Goal: Information Seeking & Learning: Find specific page/section

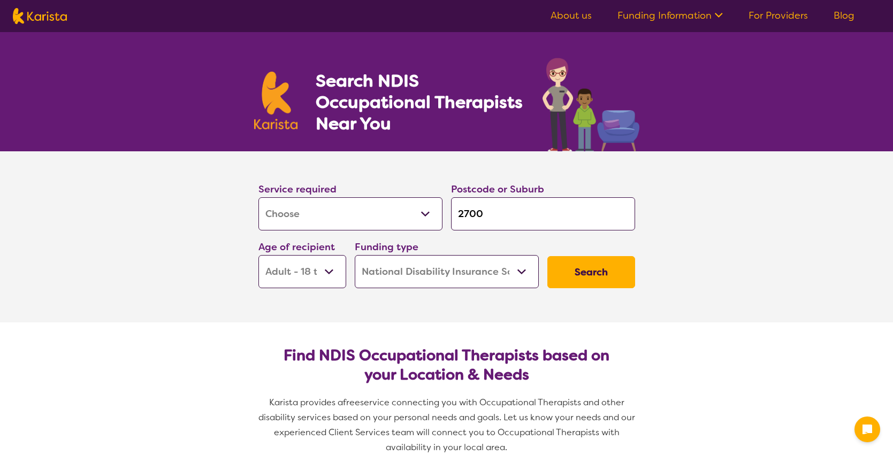
select select "[MEDICAL_DATA]"
select select "AD"
select select "NDIS"
select select "[MEDICAL_DATA]"
select select "AD"
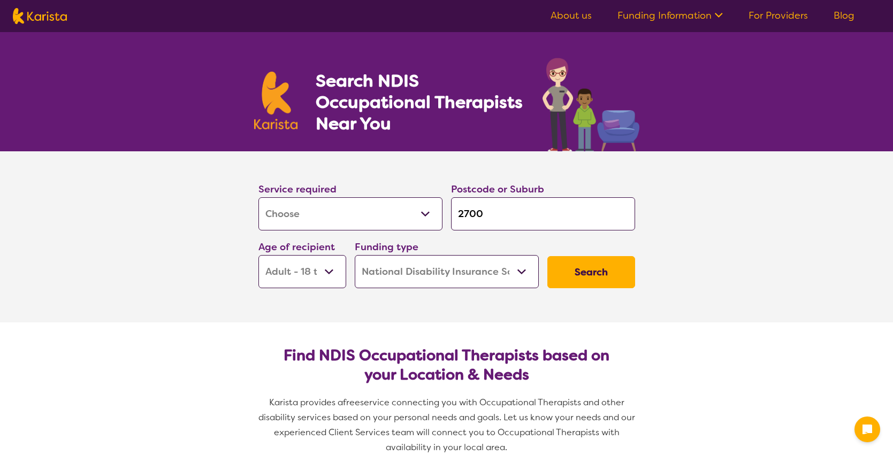
select select "NDIS"
click at [342, 204] on select "Allied Health Assistant Assessment ([MEDICAL_DATA] or [MEDICAL_DATA]) Behaviour…" at bounding box center [350, 213] width 184 height 33
click at [516, 206] on input "2700" at bounding box center [543, 213] width 184 height 33
type input "270"
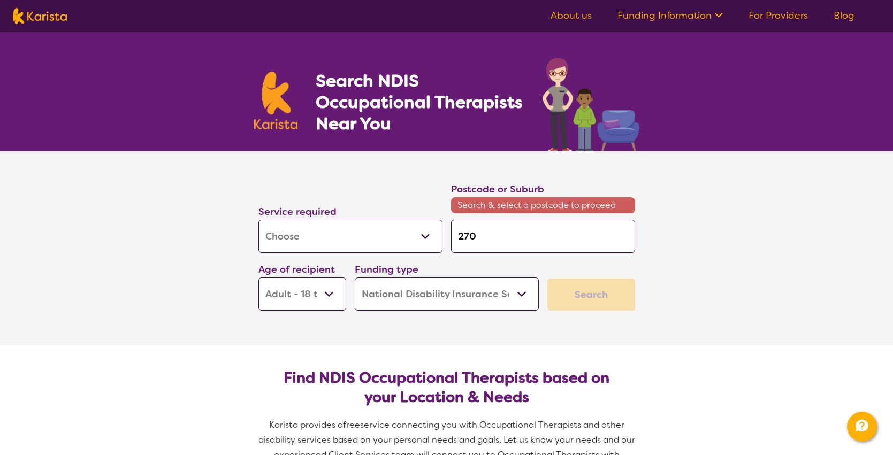
type input "27"
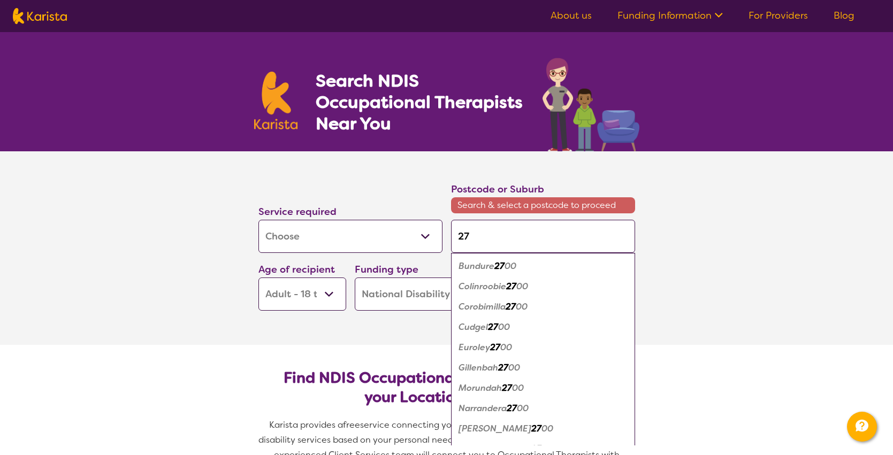
type input "2"
type input "23"
type input "2"
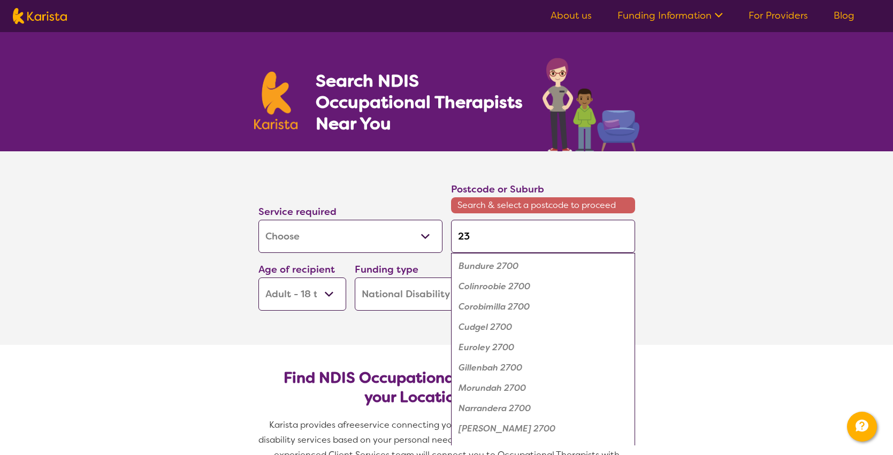
type input "2"
type input "20"
type input "203"
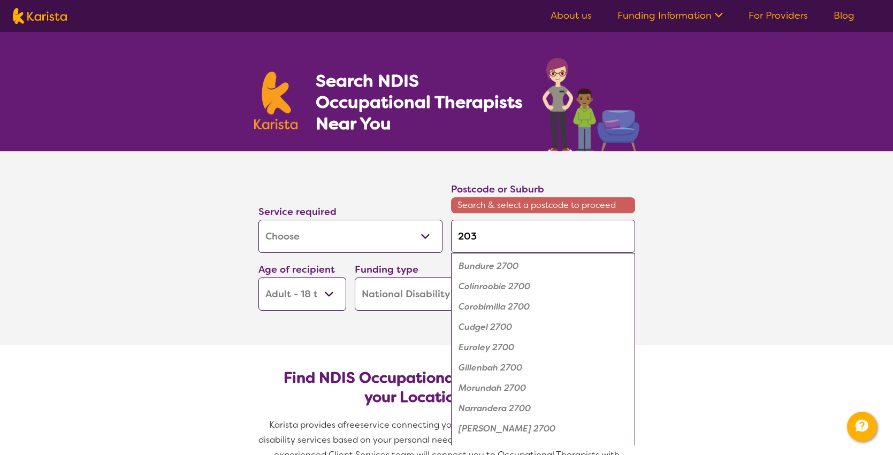
type input "2035"
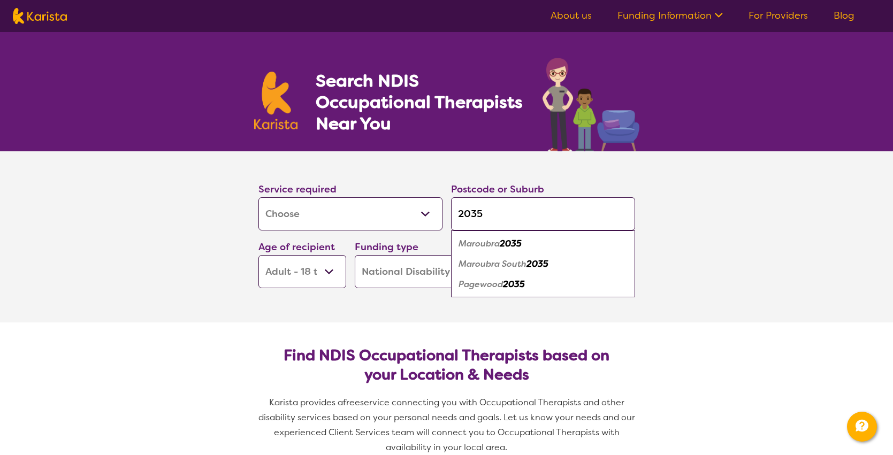
type input "2035"
click at [521, 242] on em "2035" at bounding box center [511, 243] width 22 height 11
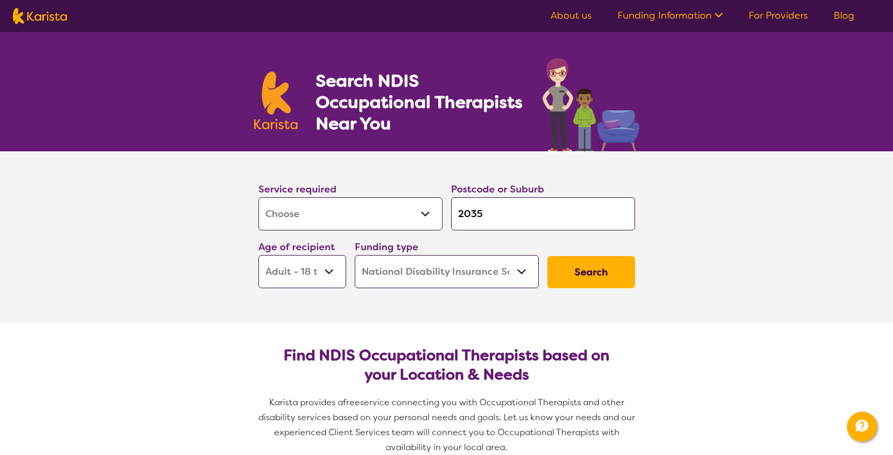
click at [397, 273] on select "Home Care Package (HCP) National Disability Insurance Scheme (NDIS) I don't know" at bounding box center [447, 271] width 184 height 33
click at [355, 255] on select "Home Care Package (HCP) National Disability Insurance Scheme (NDIS) I don't know" at bounding box center [447, 271] width 184 height 33
click at [563, 271] on button "Search" at bounding box center [591, 272] width 88 height 32
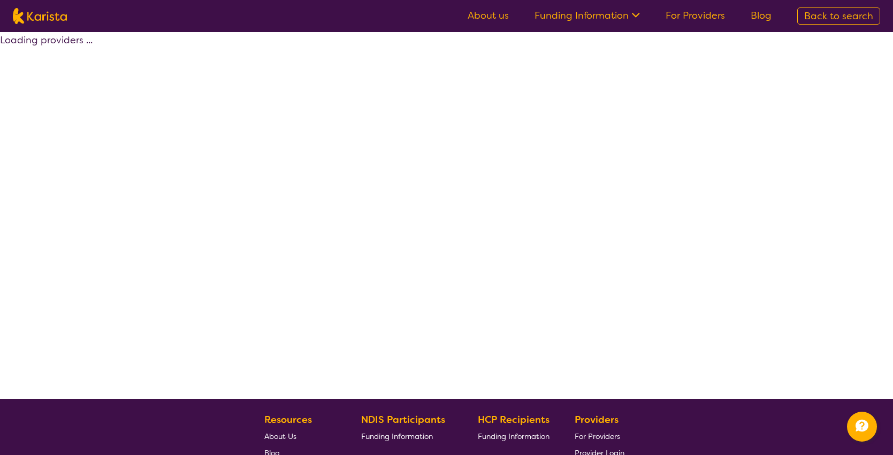
select select "by_score"
